Goal: Task Accomplishment & Management: Use online tool/utility

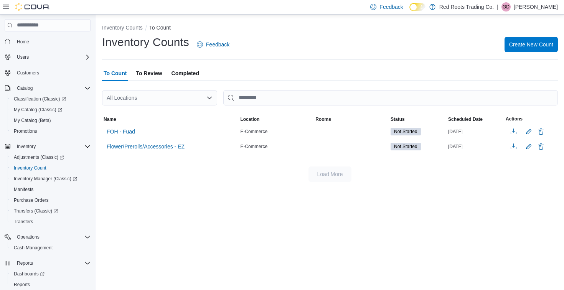
scroll to position [15, 0]
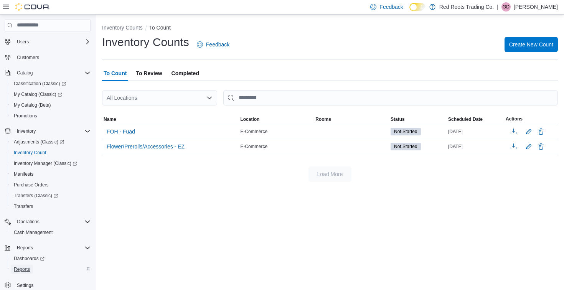
click at [21, 266] on span "Reports" at bounding box center [22, 269] width 16 height 6
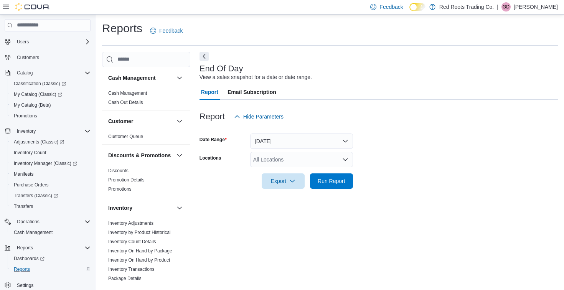
scroll to position [1, 0]
click at [337, 139] on button "[DATE]" at bounding box center [301, 140] width 103 height 15
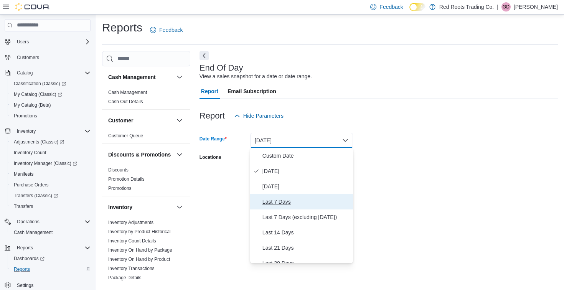
click at [280, 203] on span "Last 7 Days" at bounding box center [305, 201] width 87 height 9
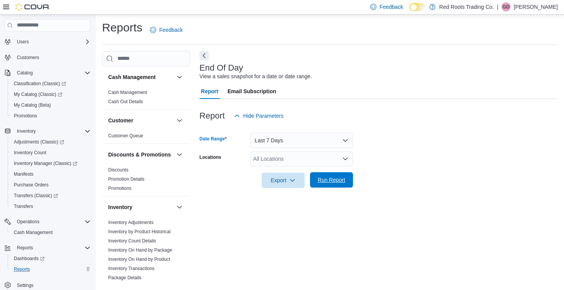
click at [342, 179] on span "Run Report" at bounding box center [331, 180] width 28 height 8
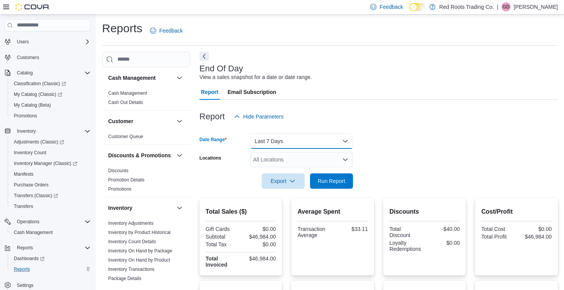
click at [344, 138] on button "Last 7 Days" at bounding box center [301, 140] width 103 height 15
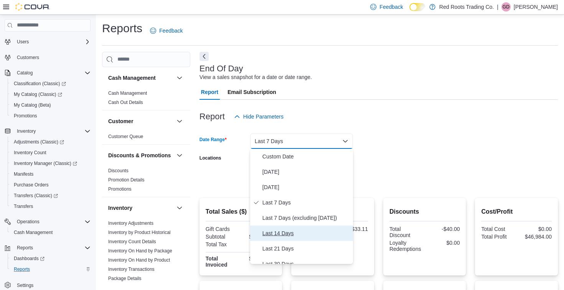
click at [281, 233] on span "Last 14 Days" at bounding box center [305, 233] width 87 height 9
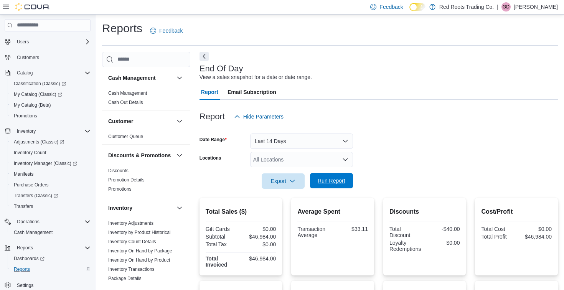
click at [334, 181] on span "Run Report" at bounding box center [331, 181] width 28 height 8
